Goal: Task Accomplishment & Management: Manage account settings

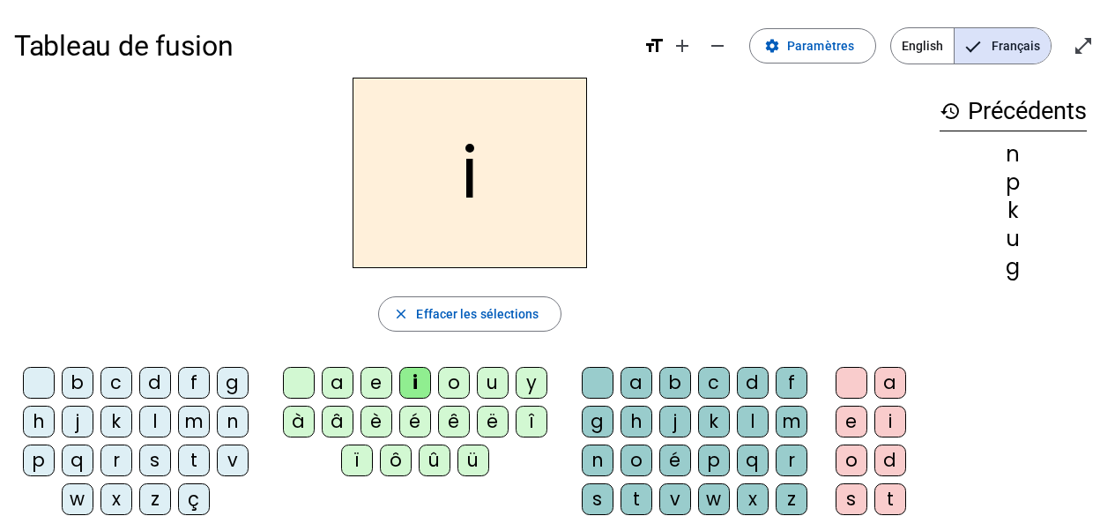
scroll to position [47, 0]
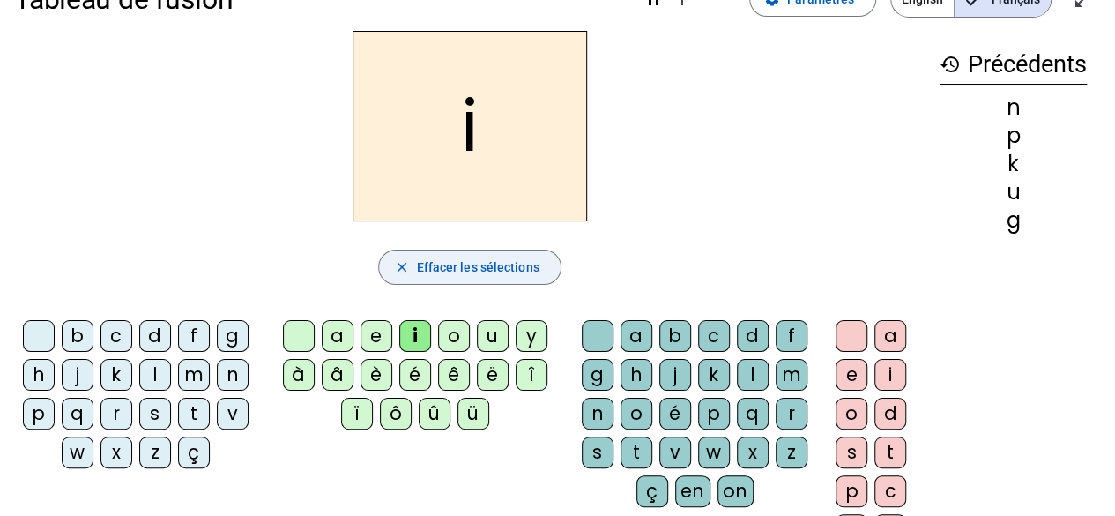
click at [478, 268] on span "Effacer les sélections" at bounding box center [477, 267] width 123 height 21
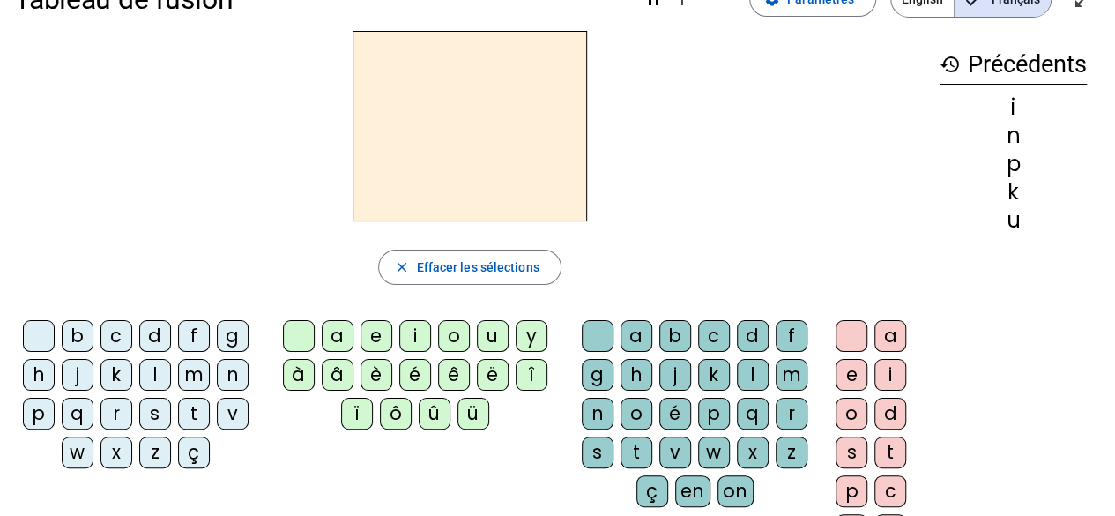
click at [229, 378] on div "n" at bounding box center [233, 375] width 32 height 32
click at [455, 333] on div "o" at bounding box center [454, 336] width 32 height 32
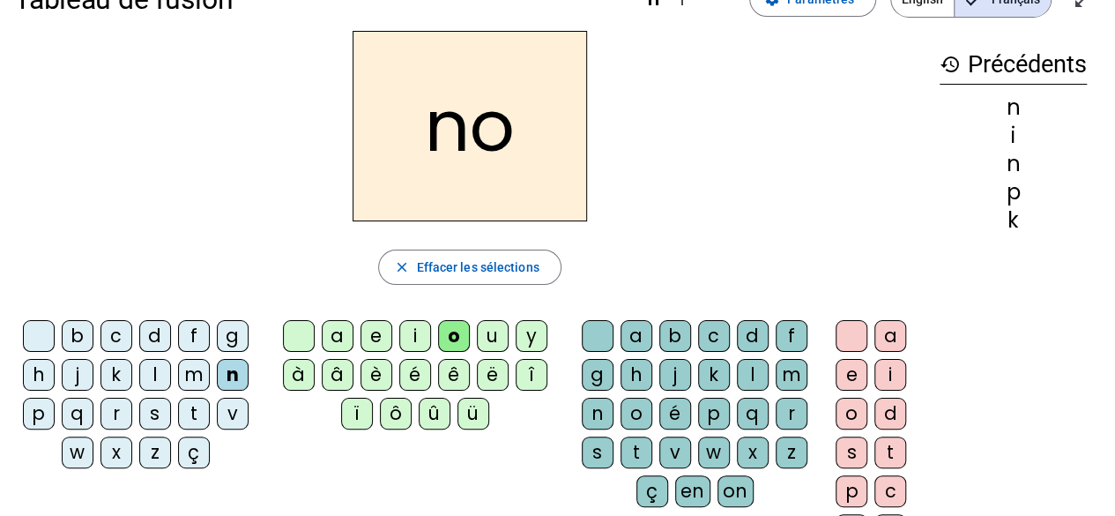
click at [485, 331] on div "u" at bounding box center [493, 336] width 32 height 32
click at [162, 414] on div "s" at bounding box center [155, 414] width 32 height 32
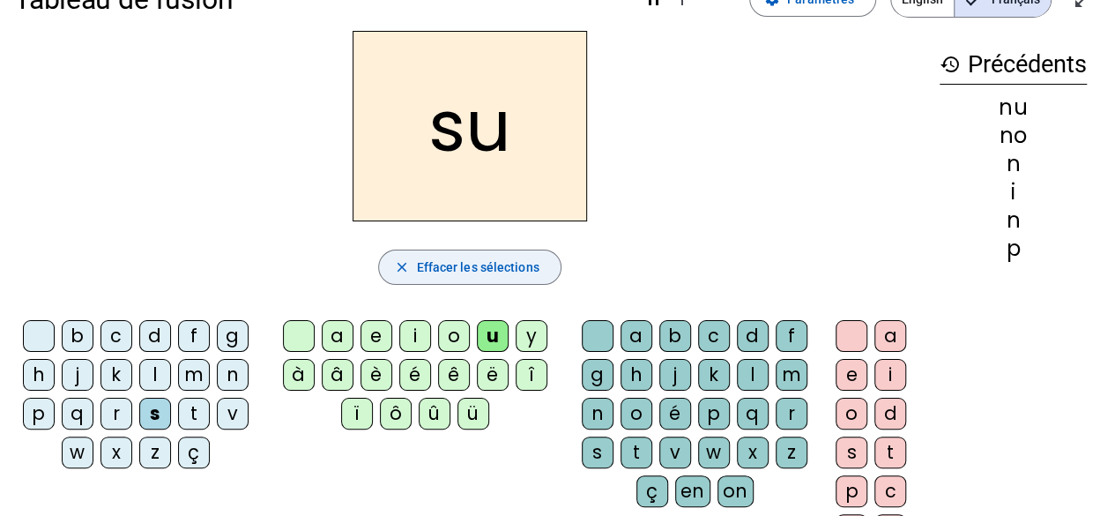
click at [478, 271] on span "Effacer les sélections" at bounding box center [477, 267] width 123 height 21
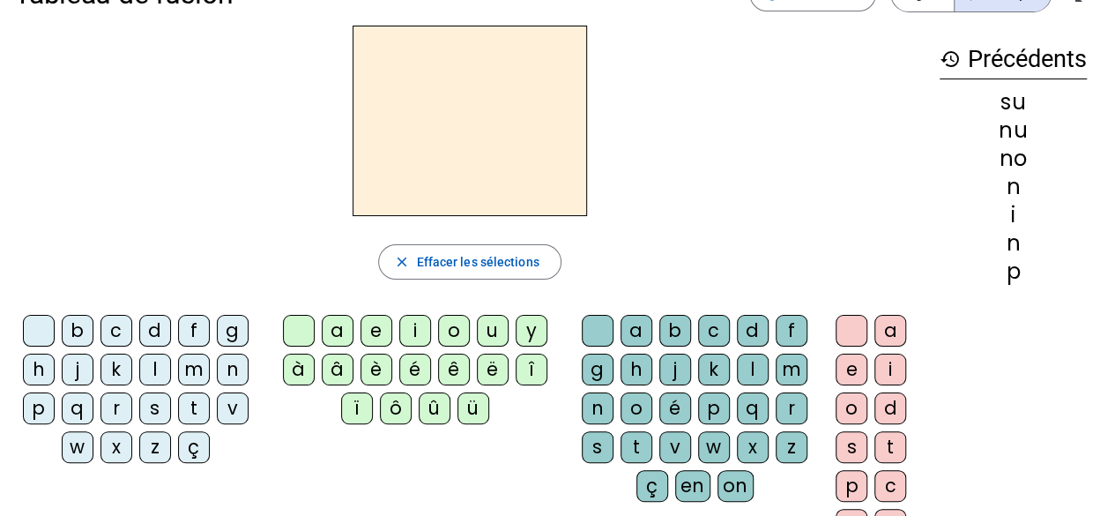
scroll to position [0, 0]
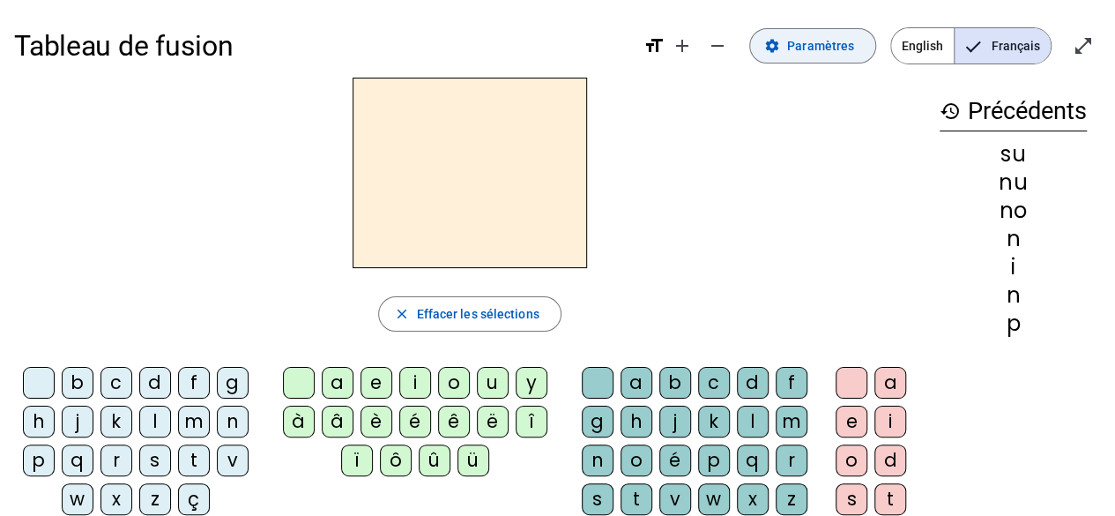
click at [853, 46] on span "Paramètres" at bounding box center [820, 45] width 67 height 21
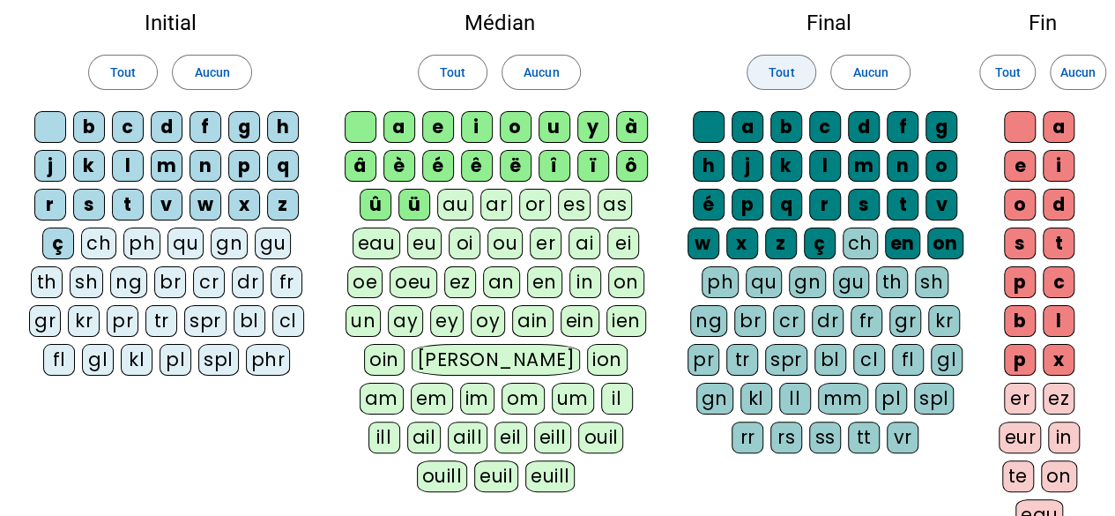
scroll to position [101, 0]
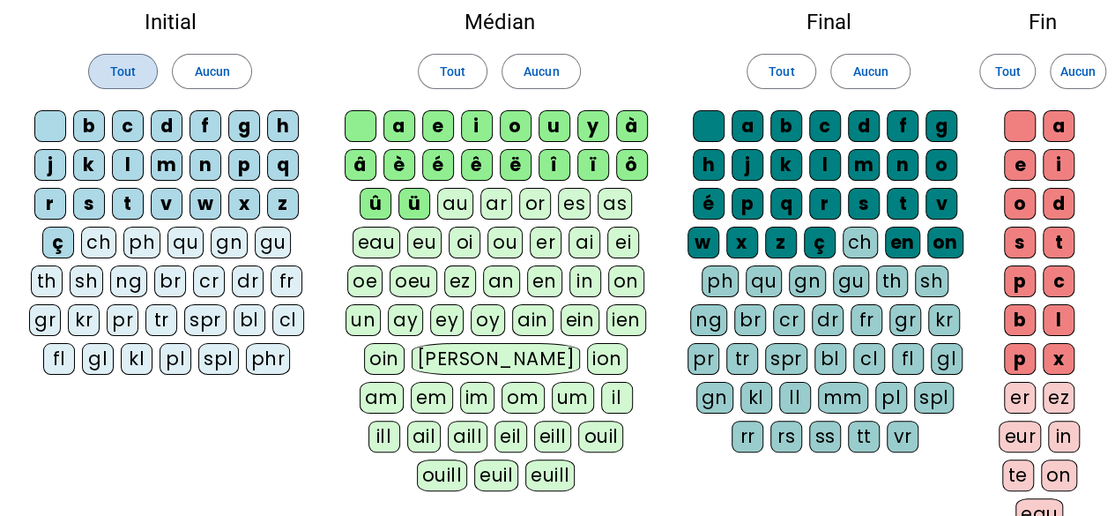
click at [127, 76] on span "Tout" at bounding box center [123, 71] width 26 height 21
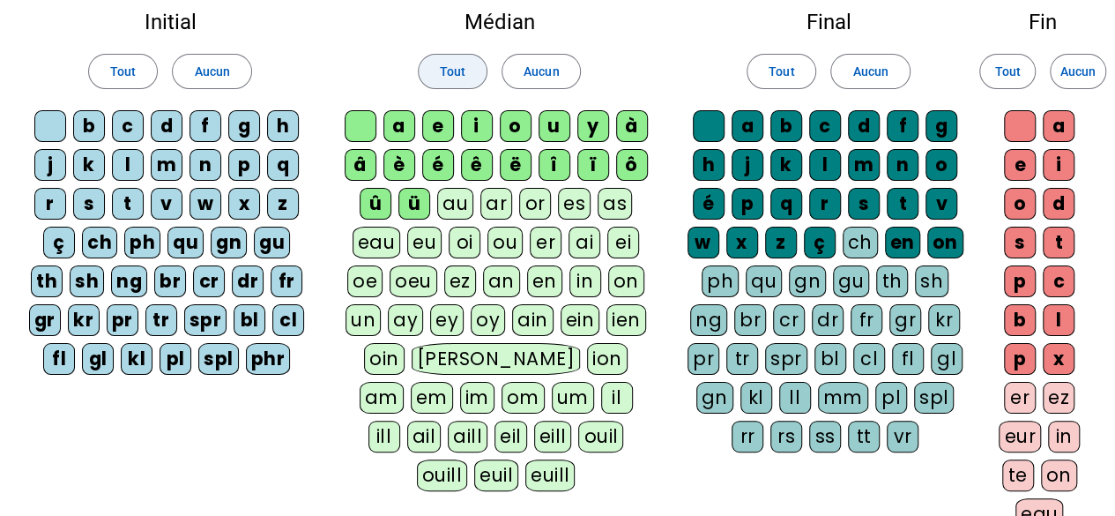
click at [462, 71] on span "Tout" at bounding box center [453, 71] width 26 height 21
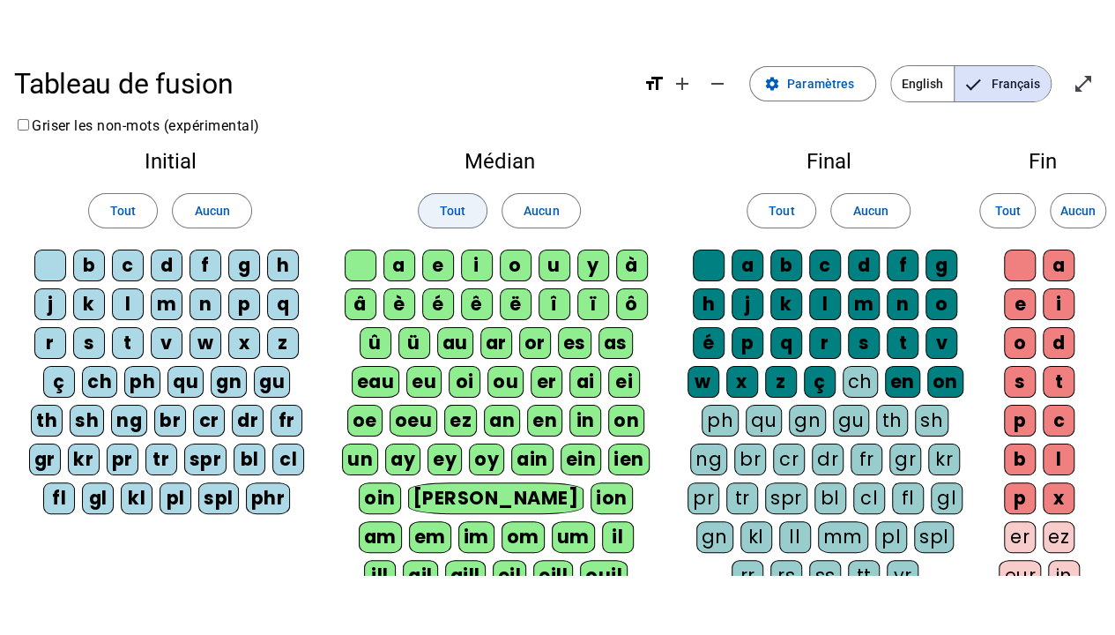
scroll to position [0, 0]
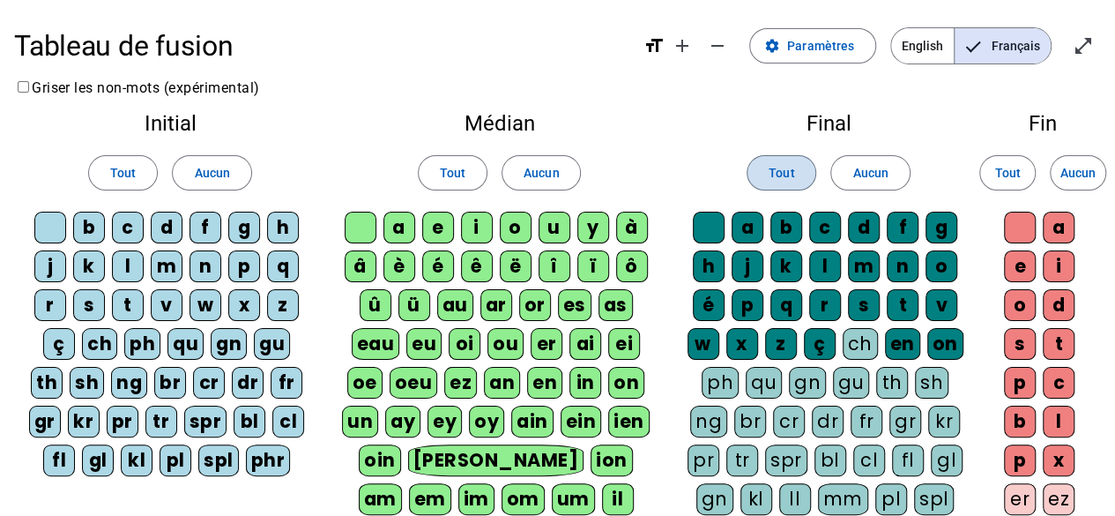
click at [793, 173] on span "Tout" at bounding box center [782, 172] width 26 height 21
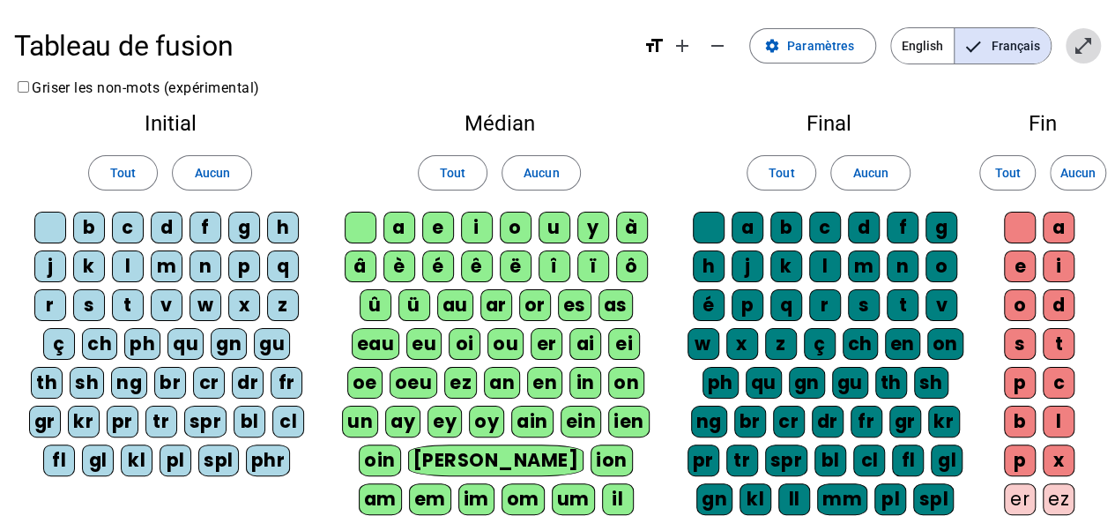
click at [1079, 59] on span "Entrer en plein écran" at bounding box center [1083, 46] width 42 height 42
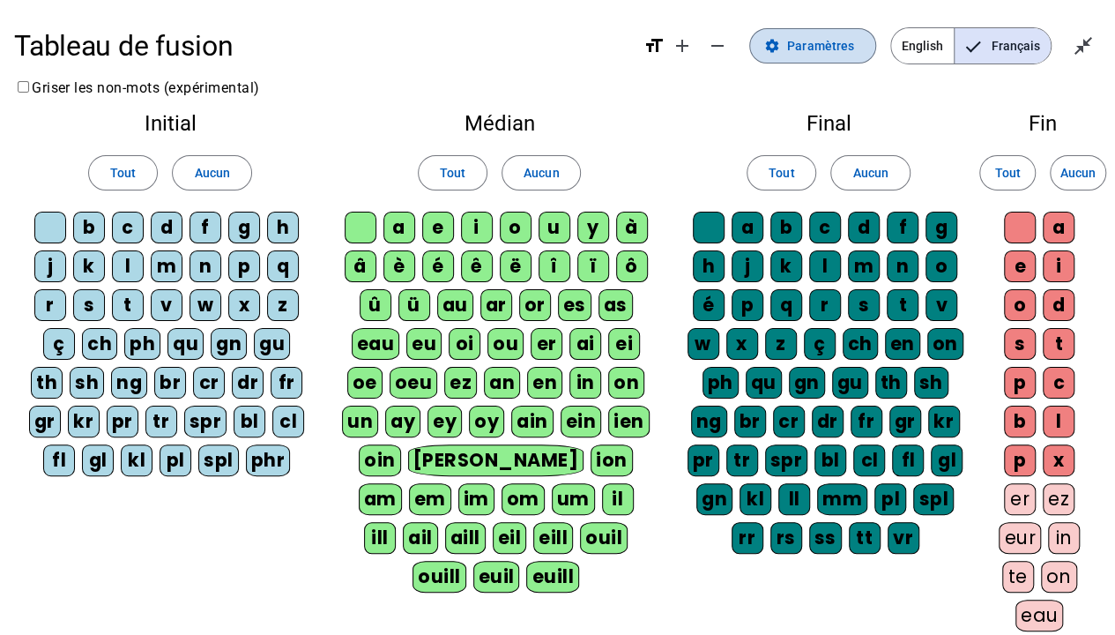
click at [834, 46] on span "Paramètres" at bounding box center [820, 45] width 67 height 21
click at [1080, 46] on mat-icon "close_fullscreen" at bounding box center [1083, 45] width 21 height 21
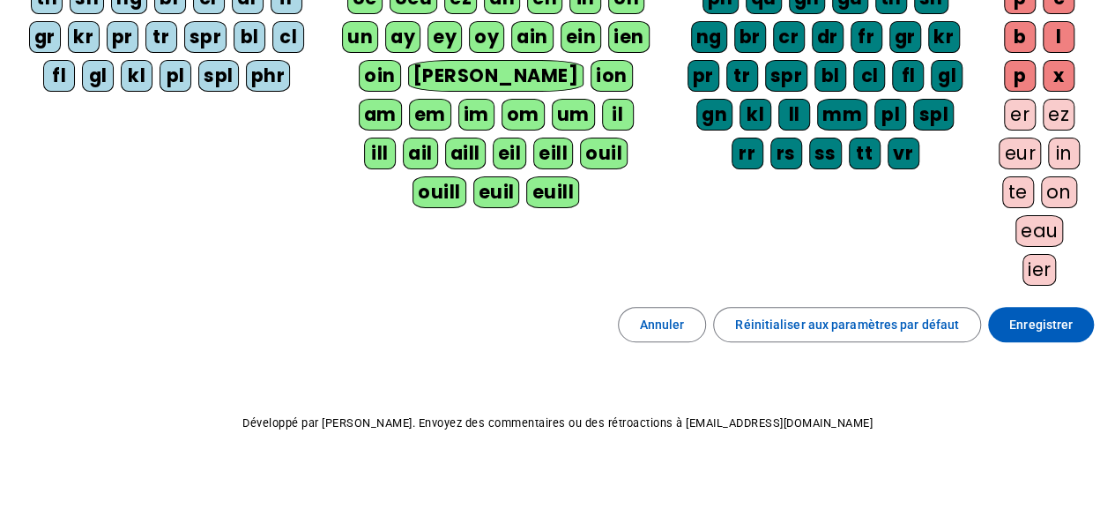
scroll to position [388, 0]
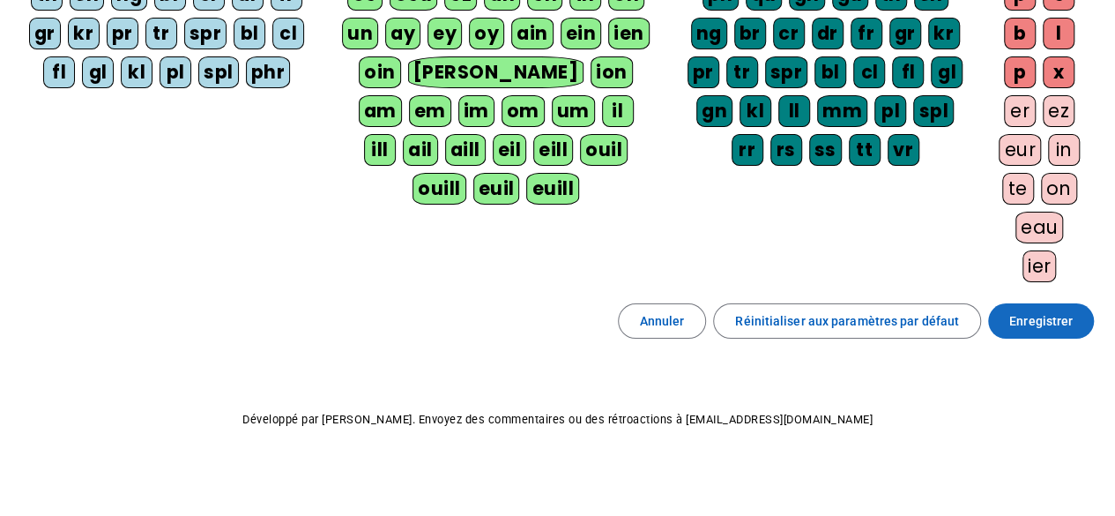
click at [1026, 316] on span "Enregistrer" at bounding box center [1040, 320] width 63 height 21
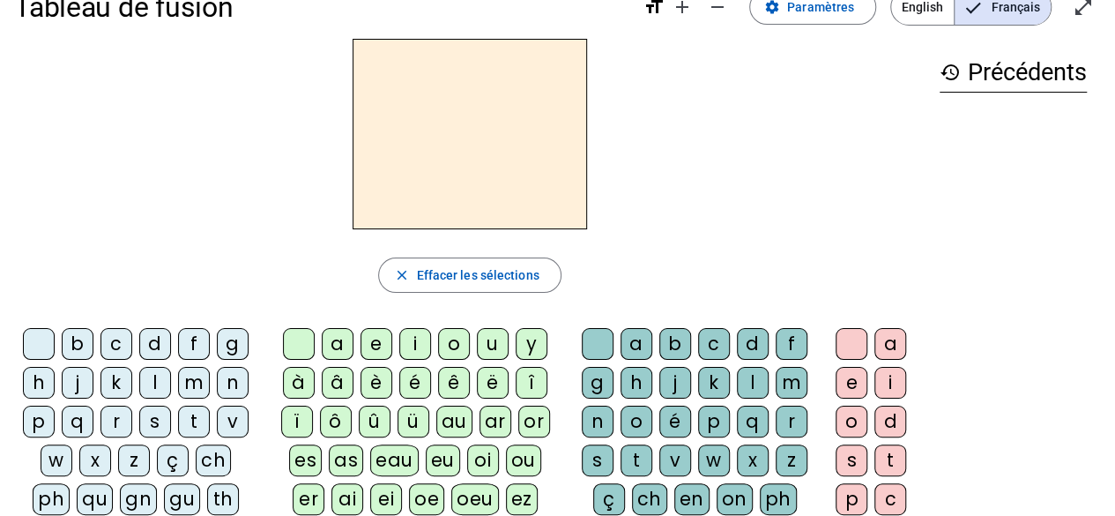
scroll to position [21, 0]
